Goal: Task Accomplishment & Management: Manage account settings

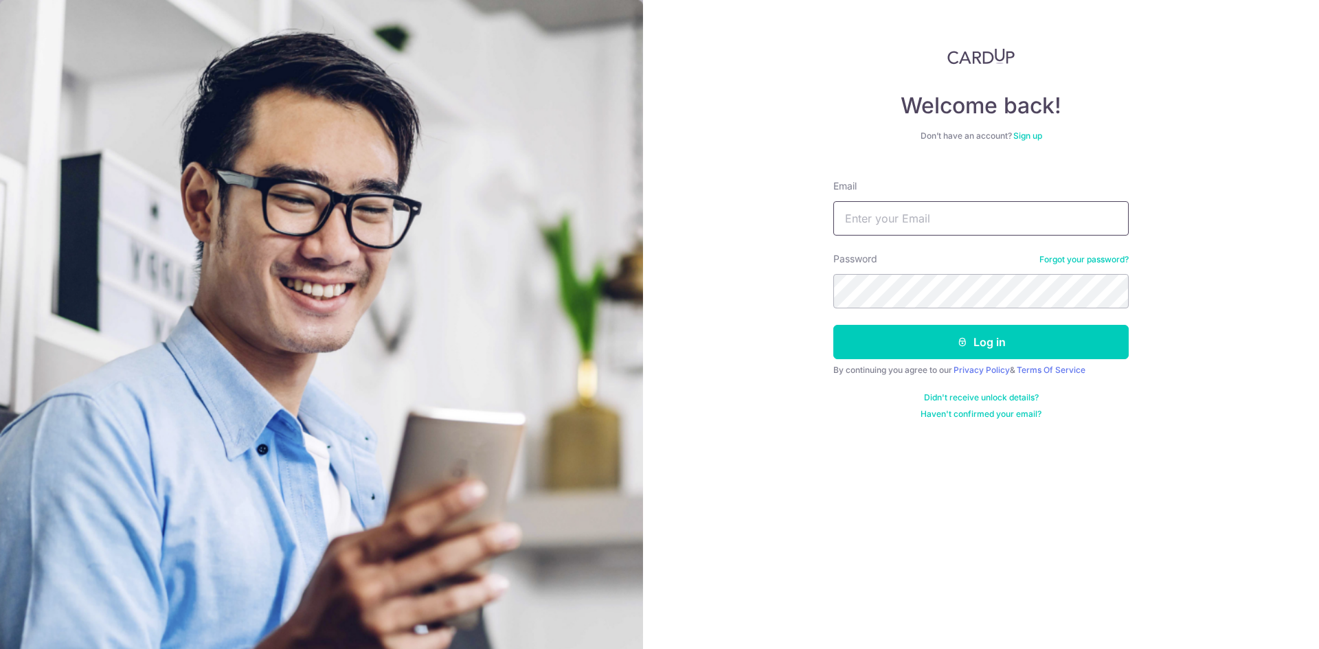
click at [863, 227] on input "Email" at bounding box center [980, 218] width 295 height 34
type input "[EMAIL_ADDRESS][DOMAIN_NAME]"
click at [833, 325] on button "Log in" at bounding box center [980, 342] width 295 height 34
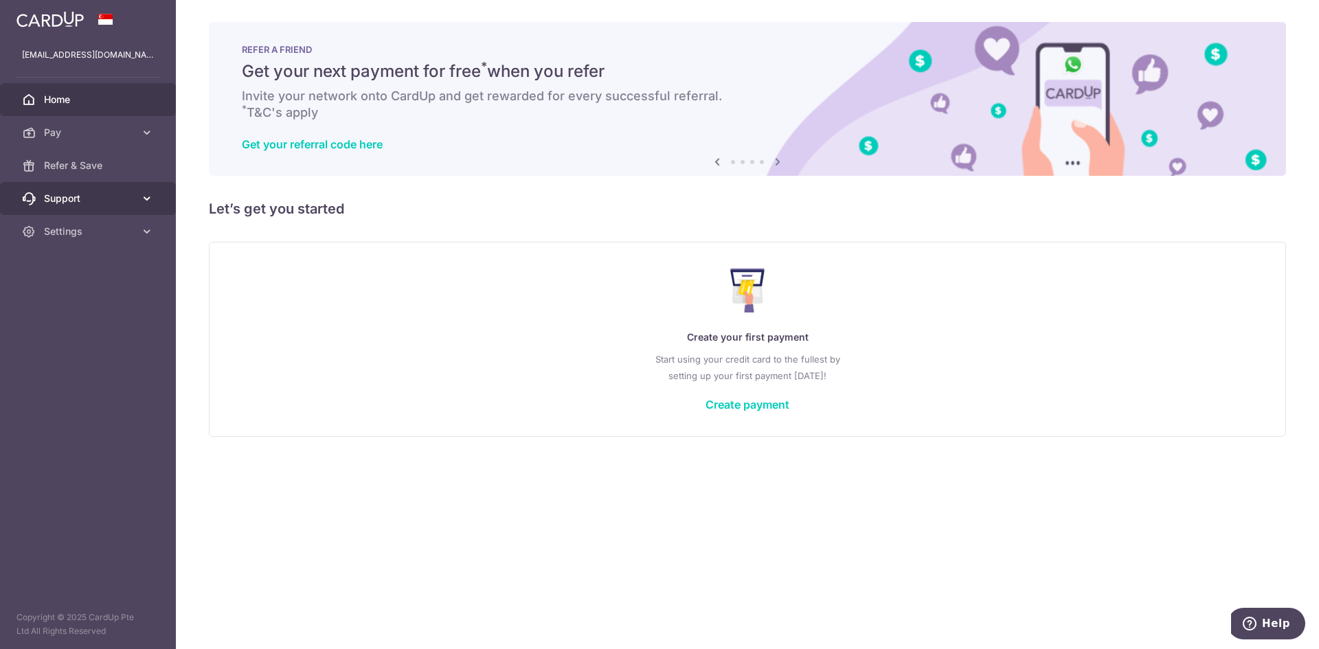
click at [103, 206] on link "Support" at bounding box center [88, 198] width 176 height 33
click at [62, 319] on span "Settings" at bounding box center [89, 315] width 91 height 14
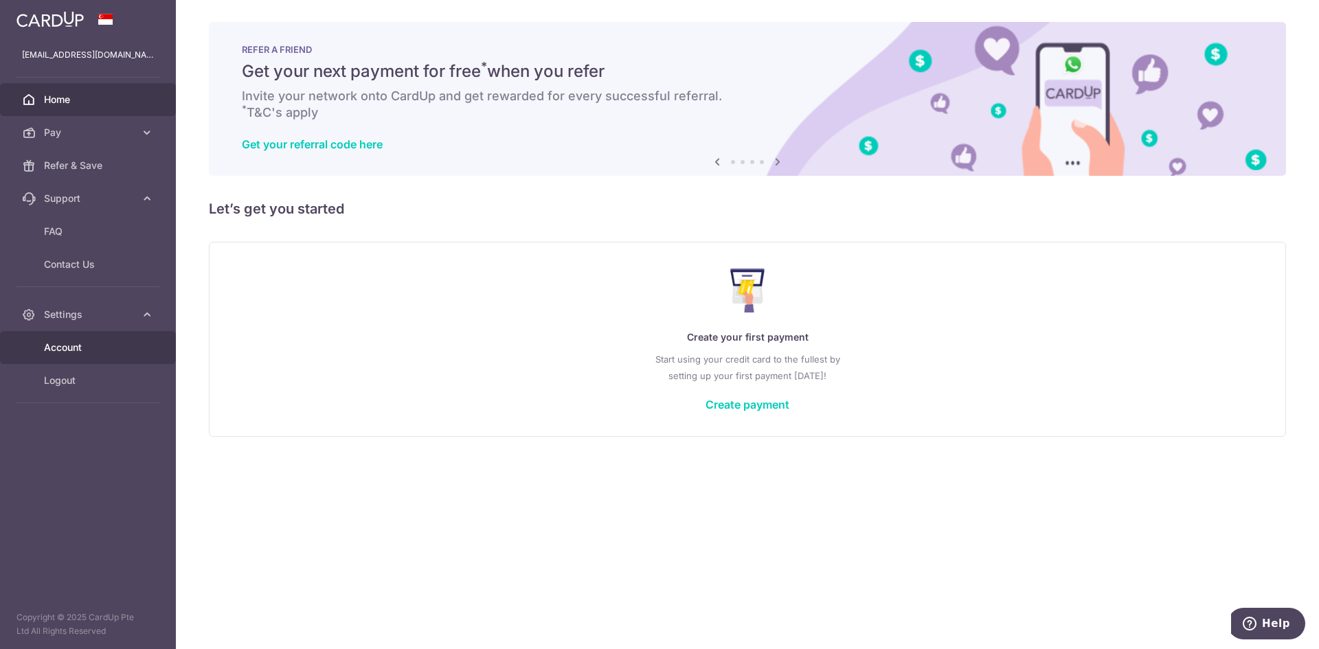
click at [79, 357] on link "Account" at bounding box center [88, 347] width 176 height 33
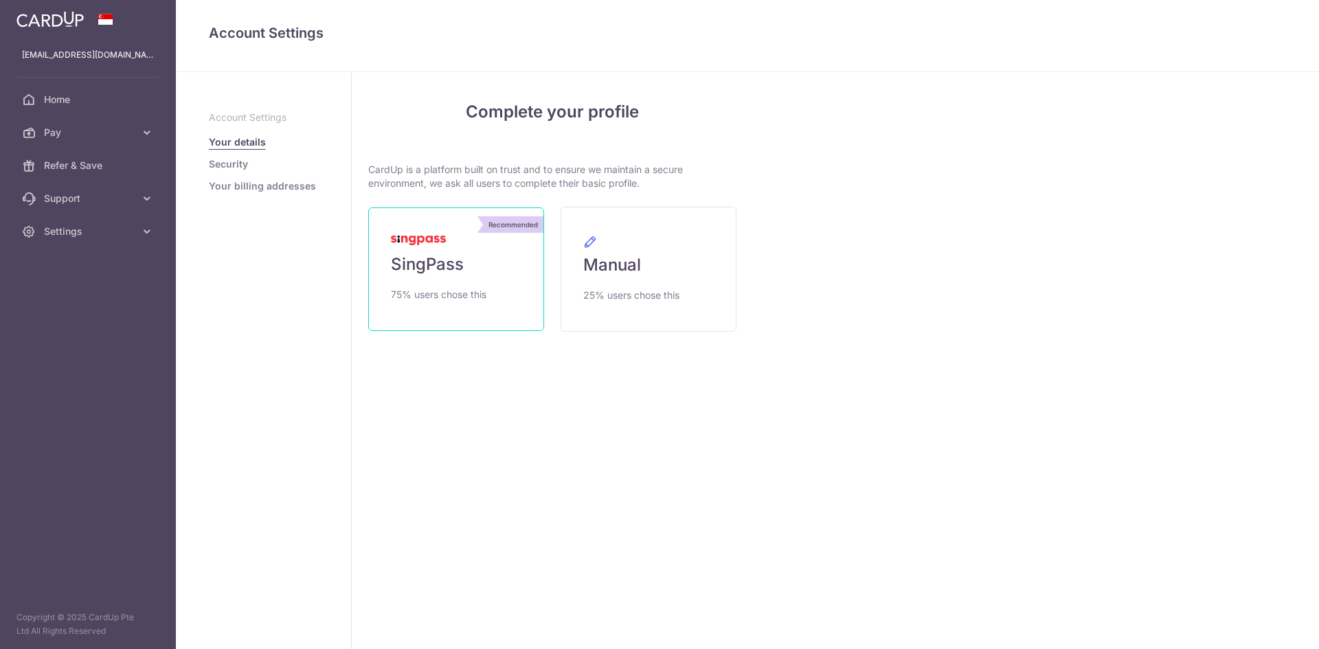
click at [479, 288] on span "75% users chose this" at bounding box center [438, 294] width 95 height 16
drag, startPoint x: 0, startPoint y: 0, endPoint x: 221, endPoint y: 407, distance: 463.4
click at [225, 412] on aside "Account Settings Your details Security Your billing addresses" at bounding box center [264, 360] width 176 height 577
click at [98, 137] on span "Pay" at bounding box center [89, 133] width 91 height 14
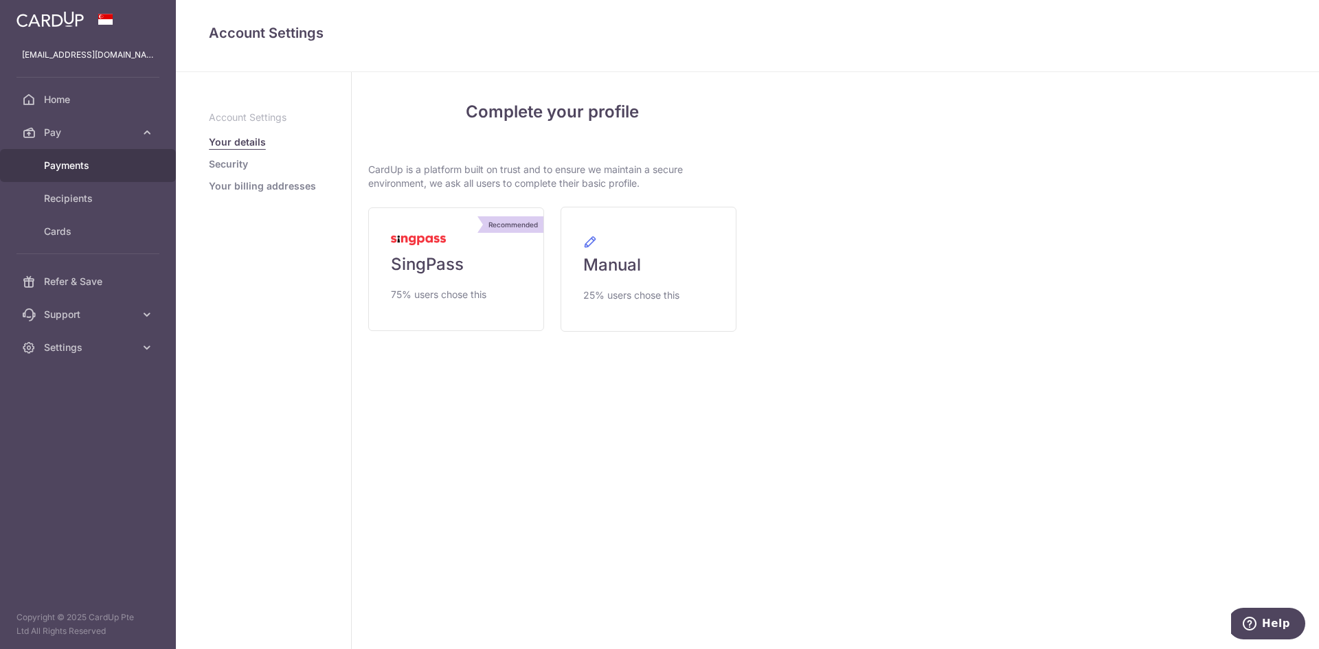
click at [100, 168] on span "Payments" at bounding box center [89, 166] width 91 height 14
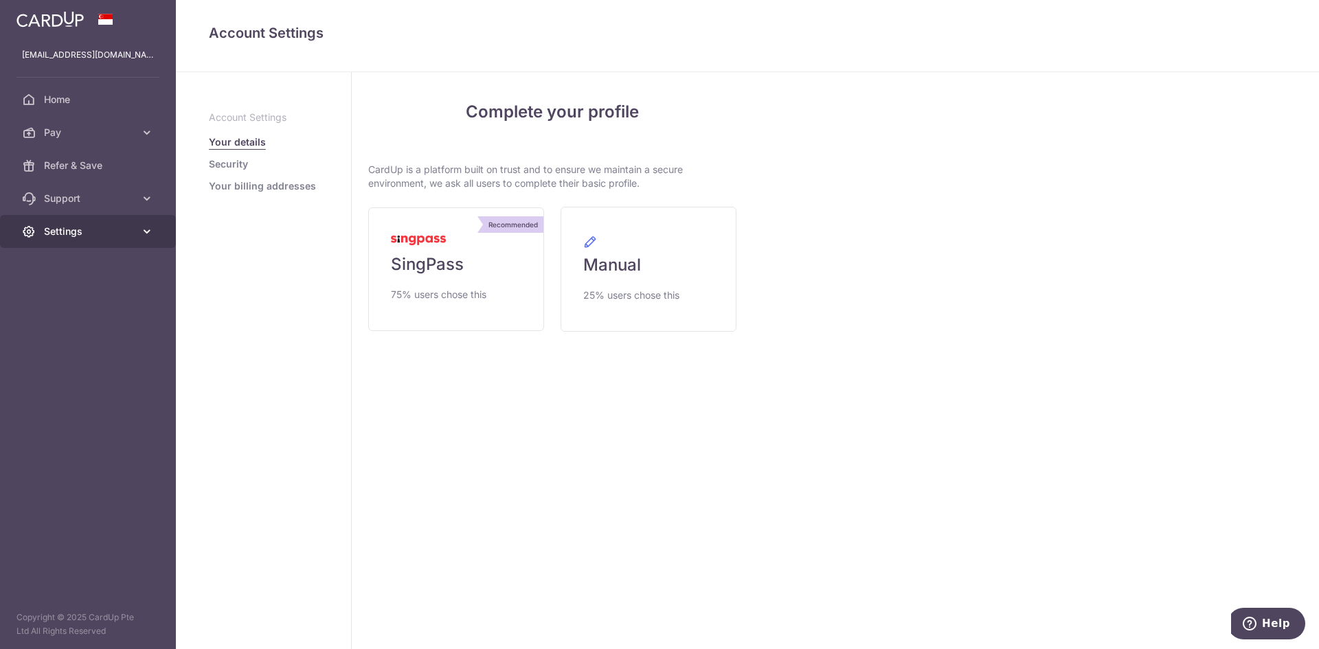
click at [75, 234] on span "Settings" at bounding box center [89, 232] width 91 height 14
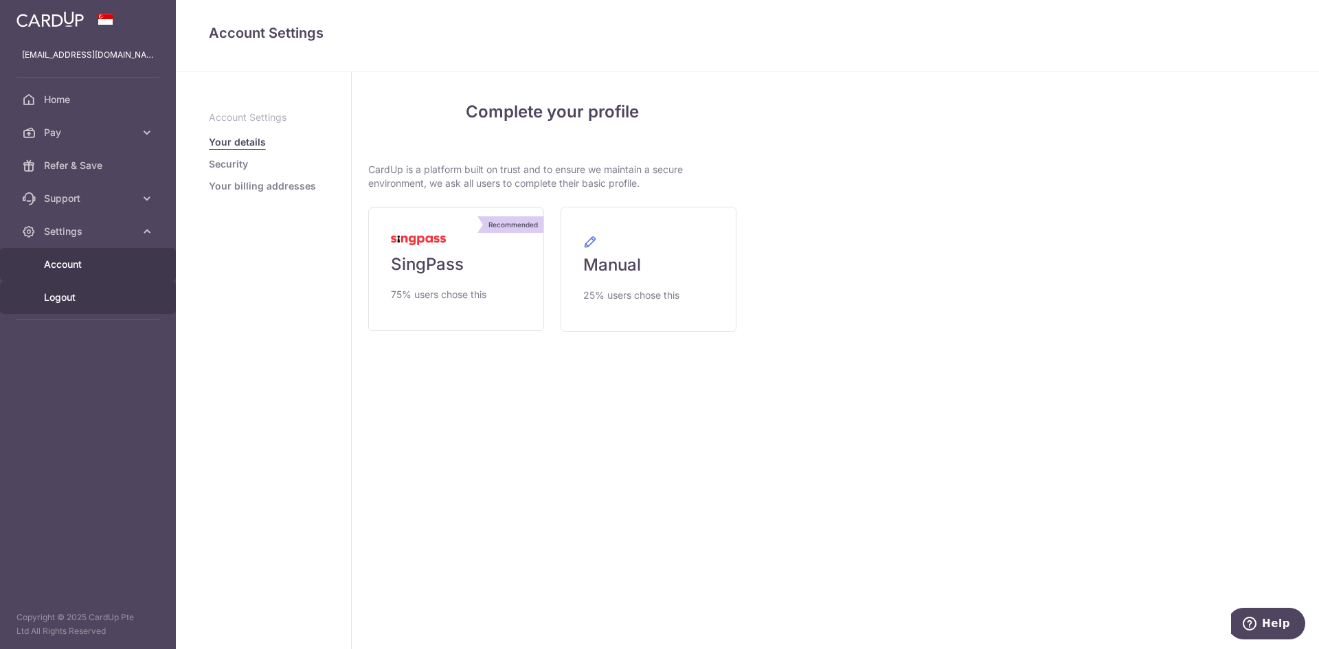
click at [77, 297] on span "Logout" at bounding box center [89, 298] width 91 height 14
